Goal: Find specific page/section: Find specific page/section

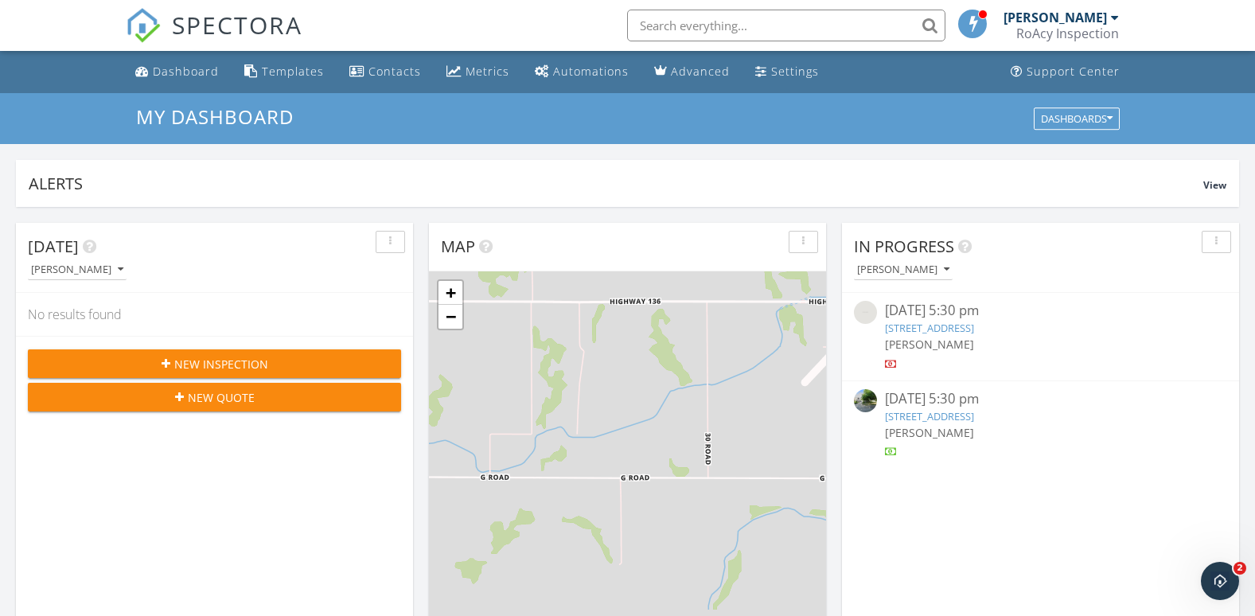
click at [936, 399] on div "09/25/25 5:30 pm" at bounding box center [1040, 399] width 311 height 20
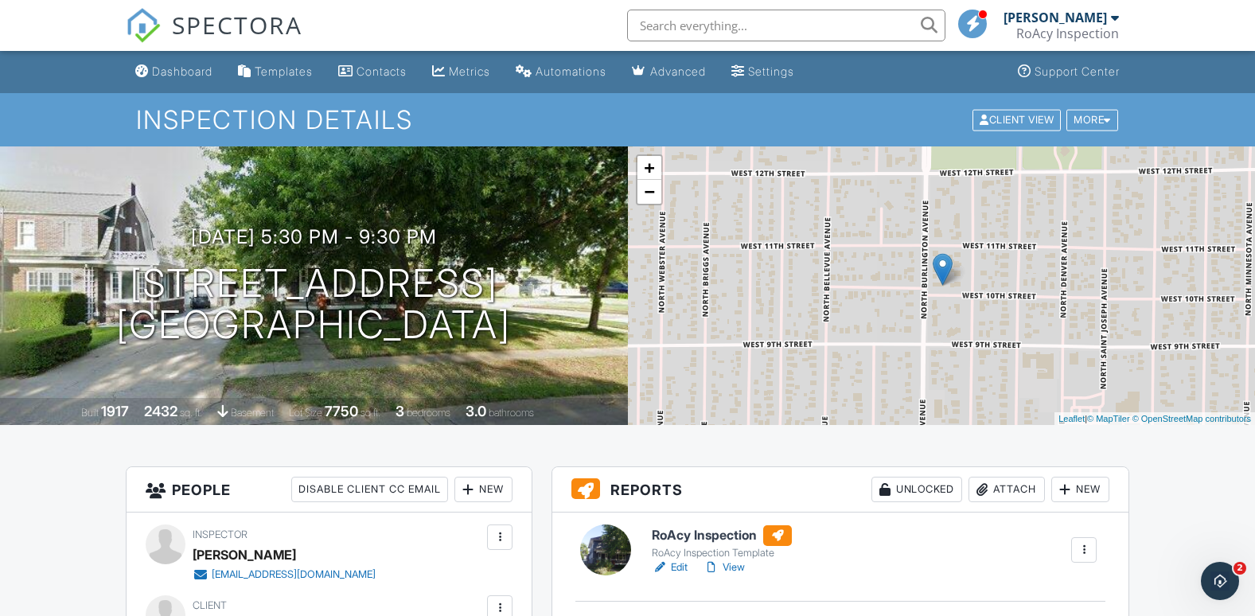
click at [697, 539] on h6 "RoAcy Inspection" at bounding box center [722, 535] width 140 height 21
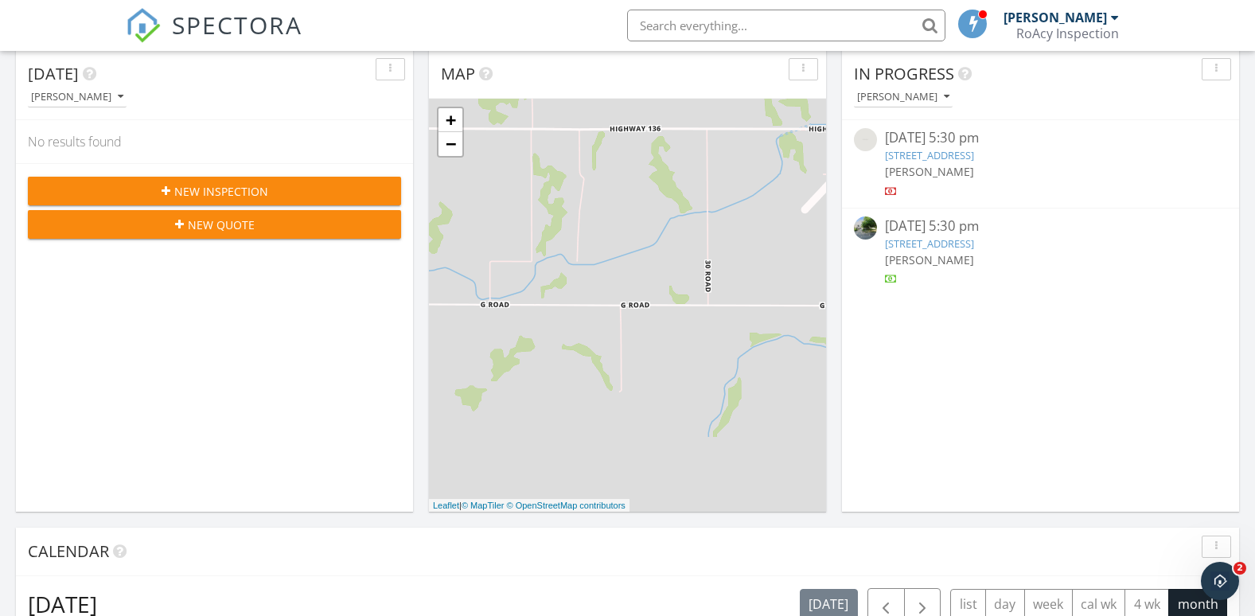
scroll to position [539, 0]
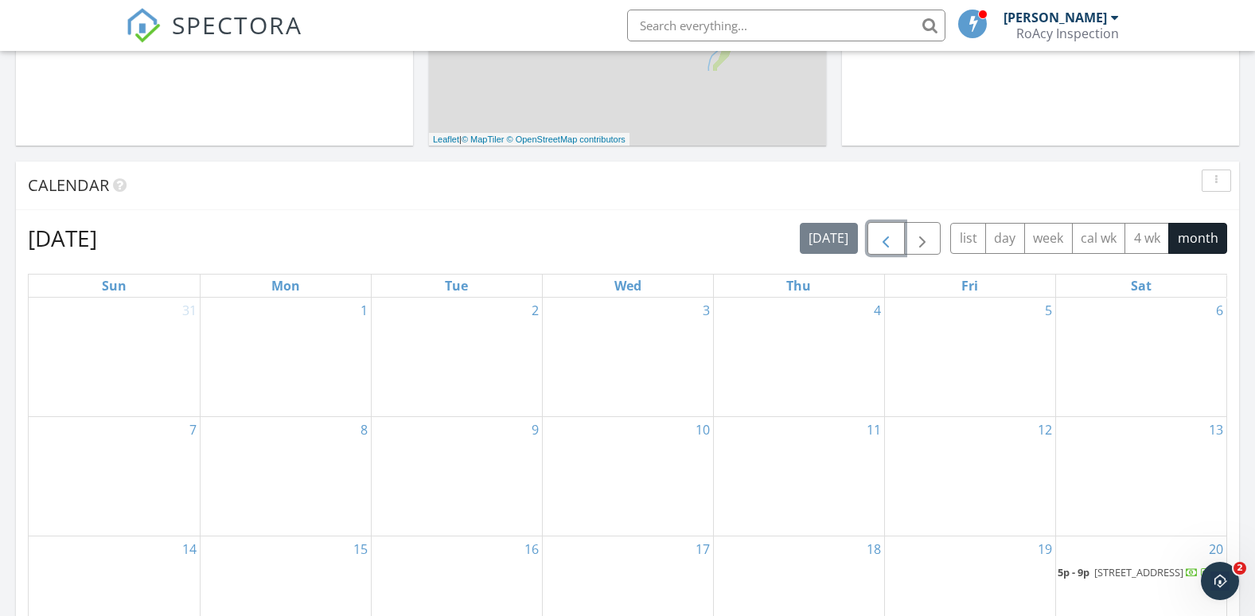
click at [888, 232] on span "button" at bounding box center [885, 238] width 19 height 19
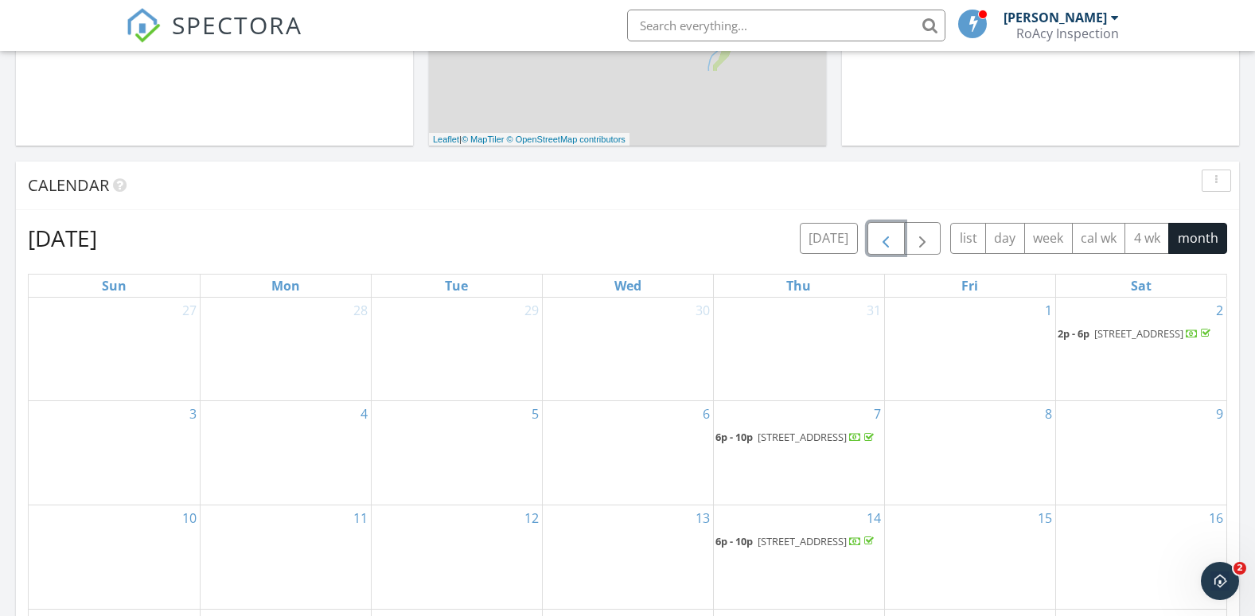
click at [764, 548] on span "[STREET_ADDRESS]" at bounding box center [801, 541] width 89 height 14
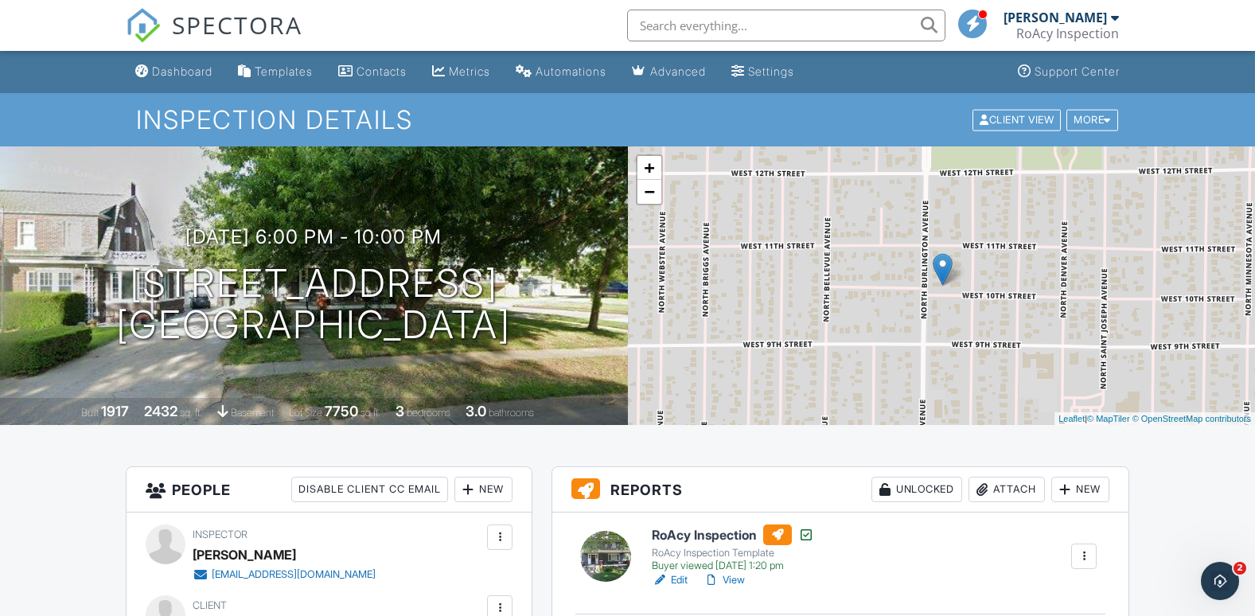
click at [707, 538] on h6 "RoAcy Inspection" at bounding box center [733, 534] width 162 height 21
